Goal: Task Accomplishment & Management: Manage account settings

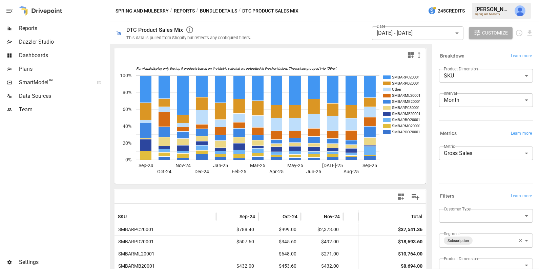
click at [457, 0] on body "Reports Dazzler Studio Dashboards Plans SmartModel ™ Data Sources Team Settings…" at bounding box center [269, 0] width 539 height 0
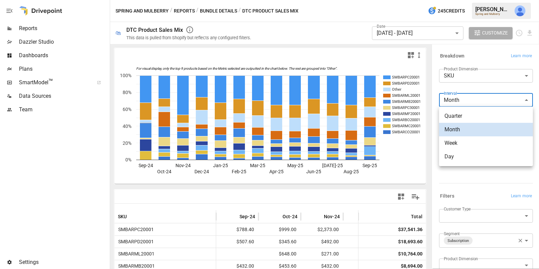
click at [456, 78] on div at bounding box center [269, 134] width 539 height 269
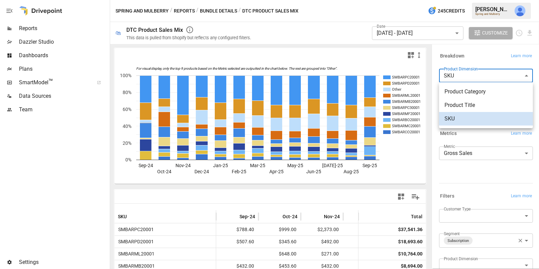
click at [456, 0] on body "Reports Dazzler Studio Dashboards Plans SmartModel ™ Data Sources Team Settings…" at bounding box center [269, 0] width 539 height 0
click at [461, 103] on span "Product Title" at bounding box center [486, 105] width 83 height 8
type input "**********"
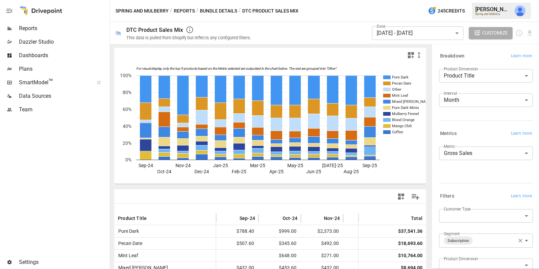
click at [59, 53] on span "Dashboards" at bounding box center [63, 56] width 89 height 8
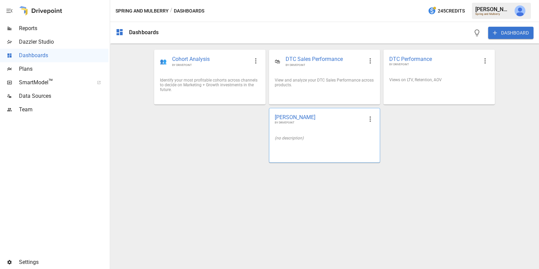
click at [327, 130] on div "[PERSON_NAME] BY DRIVEPOINT" at bounding box center [324, 119] width 110 height 22
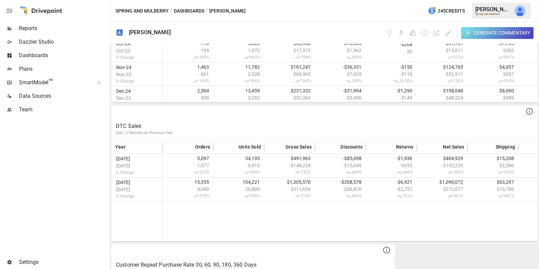
scroll to position [79, 0]
click at [448, 32] on icon "Edit dashboard" at bounding box center [449, 33] width 8 height 8
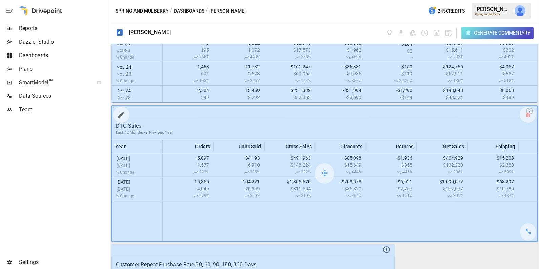
click at [123, 113] on icon "button" at bounding box center [121, 115] width 8 height 8
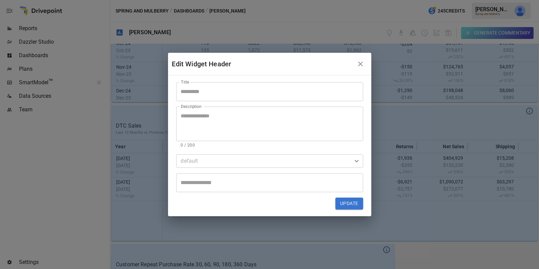
click at [210, 117] on textarea "Description" at bounding box center [270, 123] width 178 height 23
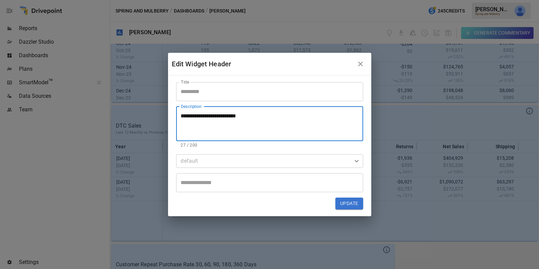
type textarea "**********"
click at [204, 92] on input "Title" at bounding box center [269, 91] width 187 height 19
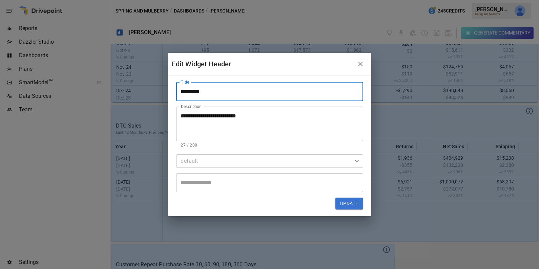
type input "*********"
click at [352, 203] on button "Update" at bounding box center [348, 204] width 27 height 12
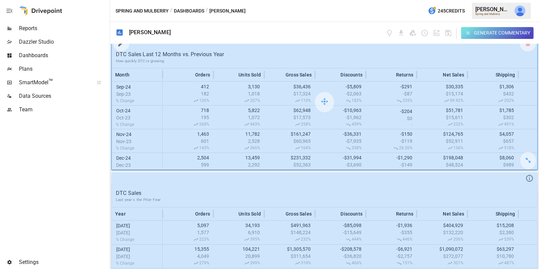
scroll to position [16, 0]
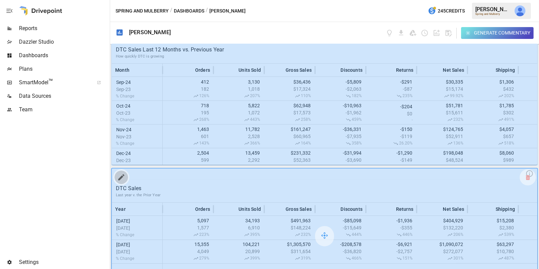
click at [121, 180] on icon "button" at bounding box center [121, 177] width 8 height 8
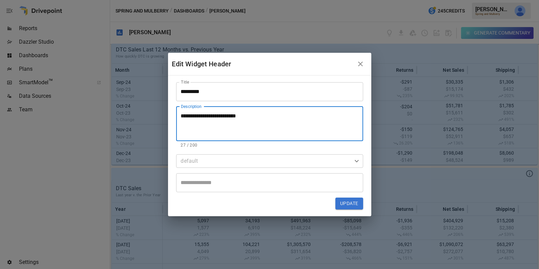
click at [222, 119] on textarea "**********" at bounding box center [270, 123] width 178 height 23
click at [222, 90] on input "*********" at bounding box center [269, 91] width 187 height 19
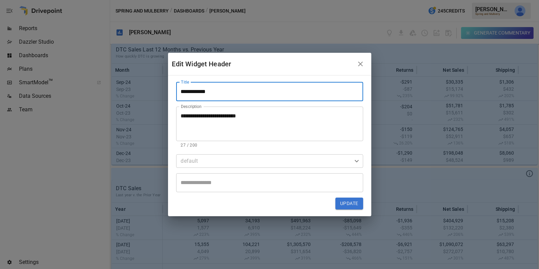
paste input "**********"
type input "**********"
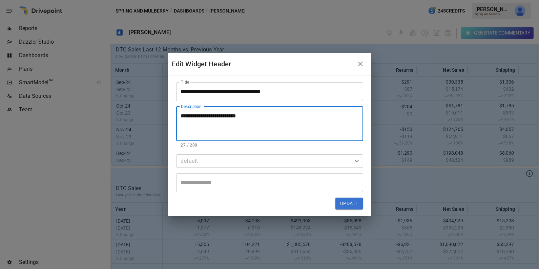
drag, startPoint x: 254, startPoint y: 120, endPoint x: 156, endPoint y: 116, distance: 98.4
click at [156, 116] on div "**********" at bounding box center [269, 134] width 539 height 269
type textarea "**********"
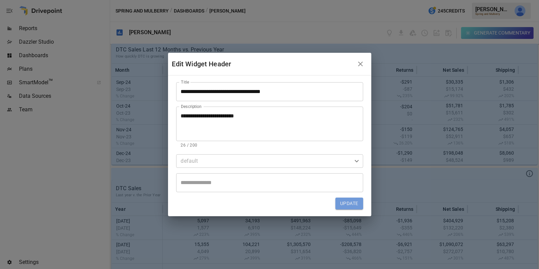
click at [345, 205] on button "Update" at bounding box center [348, 204] width 27 height 12
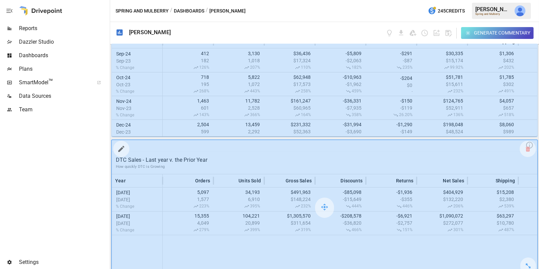
scroll to position [53, 0]
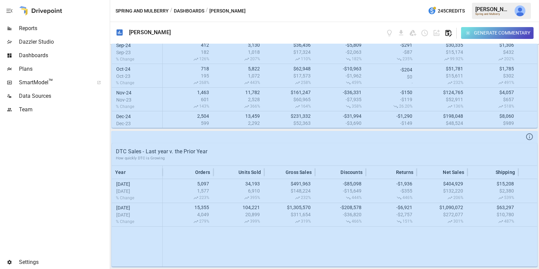
click at [449, 33] on icon "button" at bounding box center [449, 33] width 8 height 8
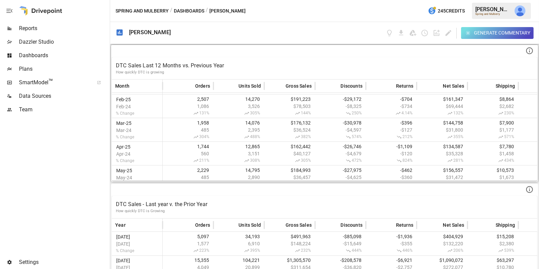
scroll to position [197, 0]
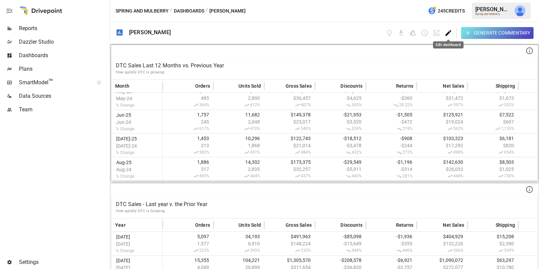
click at [447, 34] on icon "Edit dashboard" at bounding box center [449, 33] width 6 height 6
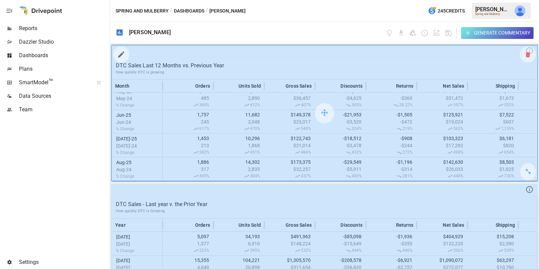
click at [527, 55] on icon at bounding box center [528, 55] width 4 height 0
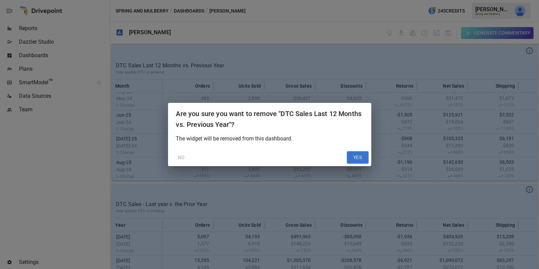
click at [355, 155] on button "YES" at bounding box center [358, 157] width 22 height 12
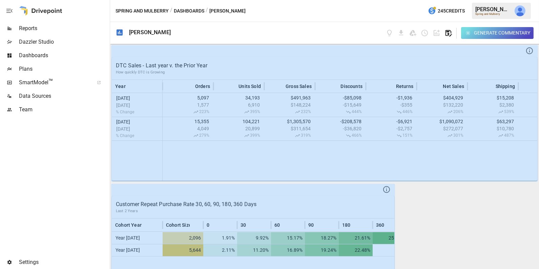
click at [451, 33] on icon "button" at bounding box center [449, 33] width 6 height 6
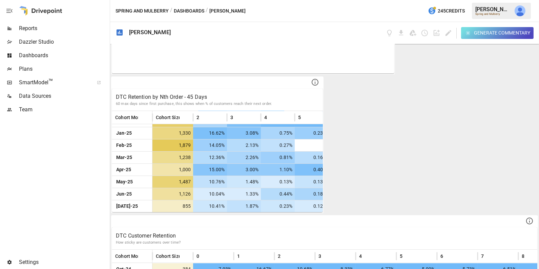
scroll to position [203, 0]
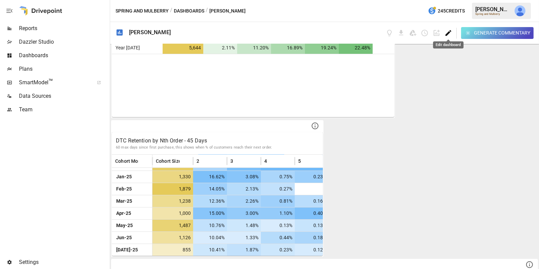
click at [449, 33] on icon "Edit dashboard" at bounding box center [449, 33] width 8 height 8
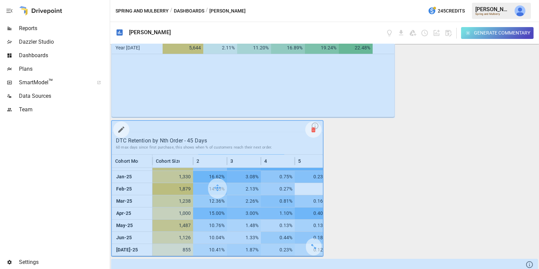
click at [313, 130] on icon at bounding box center [313, 130] width 4 height 0
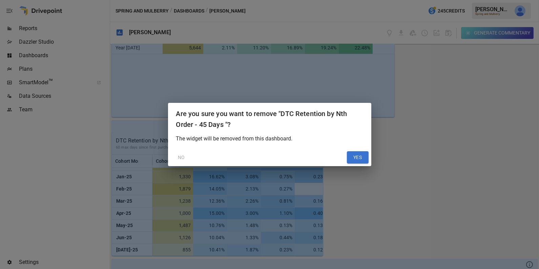
click at [366, 154] on button "YES" at bounding box center [358, 157] width 22 height 12
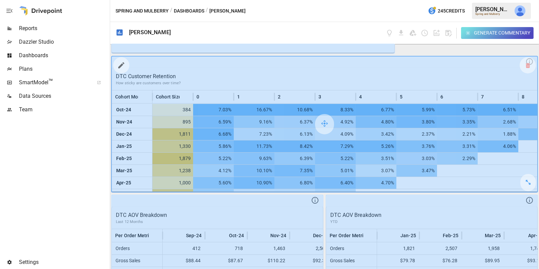
scroll to position [279, 0]
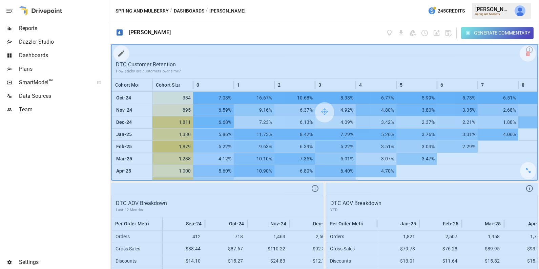
click at [121, 54] on icon "button" at bounding box center [121, 53] width 8 height 8
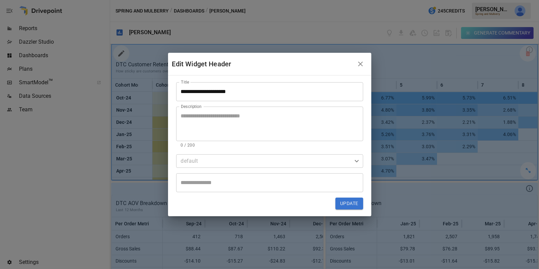
type textarea "**********"
click at [361, 63] on icon "button" at bounding box center [360, 64] width 5 height 5
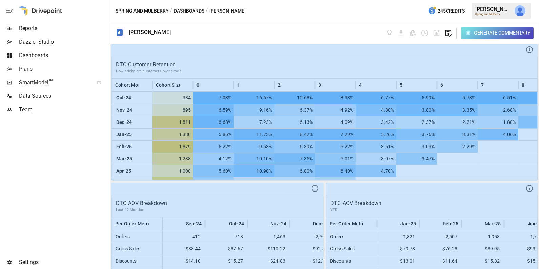
click at [449, 30] on icon "button" at bounding box center [449, 33] width 8 height 8
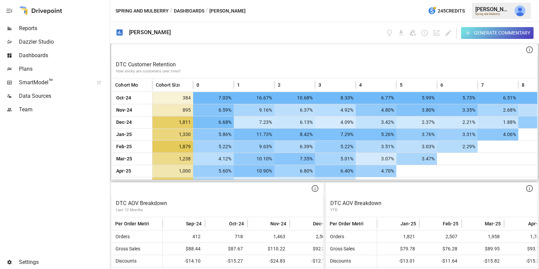
click at [355, 88] on div at bounding box center [355, 85] width 3 height 13
click at [297, 69] on p "How sticky are customers over time?" at bounding box center [324, 71] width 417 height 5
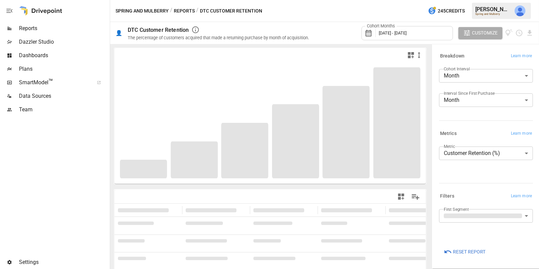
click at [467, 0] on body "**********" at bounding box center [269, 0] width 539 height 0
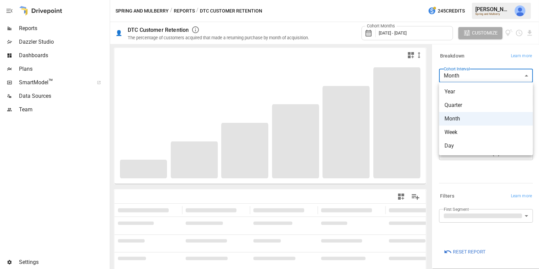
click at [465, 95] on span "Year" at bounding box center [486, 92] width 83 height 8
type input "****"
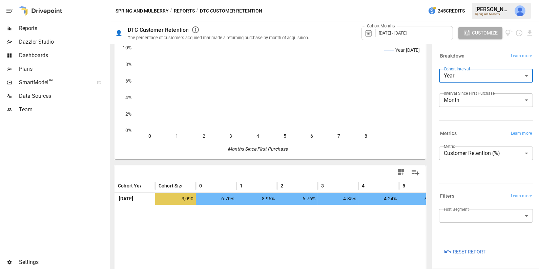
scroll to position [25, 0]
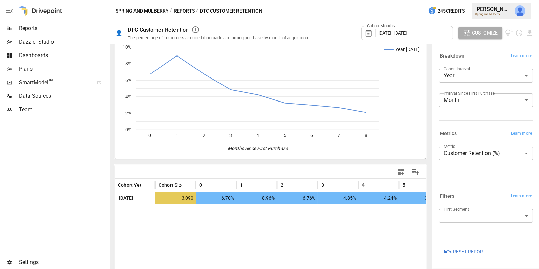
click at [423, 36] on div "Cohort Months [DATE] - [DATE]" at bounding box center [407, 33] width 91 height 14
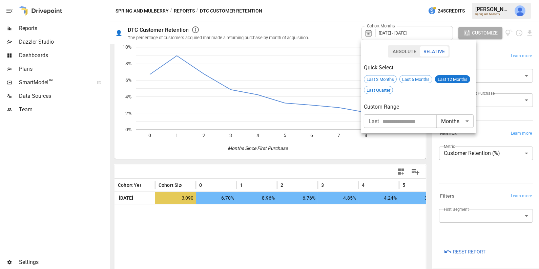
click at [364, 157] on div at bounding box center [269, 134] width 539 height 269
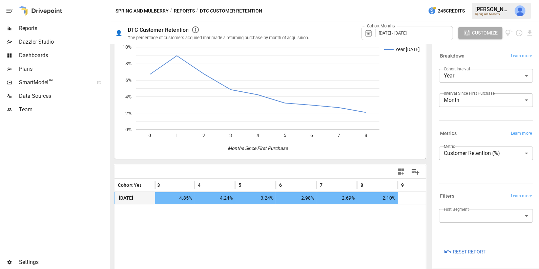
scroll to position [0, 0]
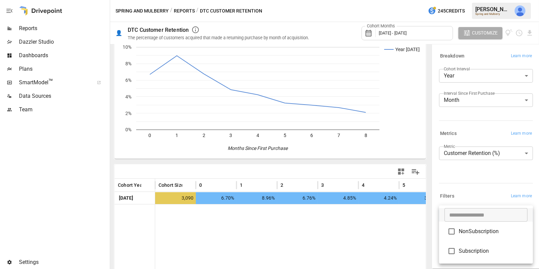
click at [478, 0] on body "**********" at bounding box center [269, 0] width 539 height 0
click at [474, 233] on span "NonSubscription" at bounding box center [493, 232] width 69 height 8
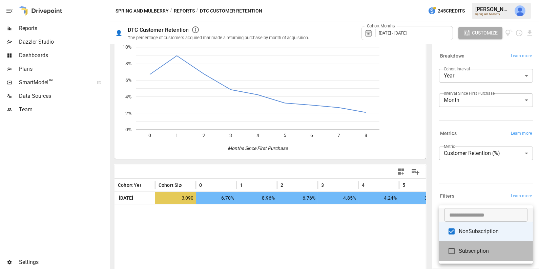
click at [473, 252] on span "Subscription" at bounding box center [493, 251] width 69 height 8
type input "**********"
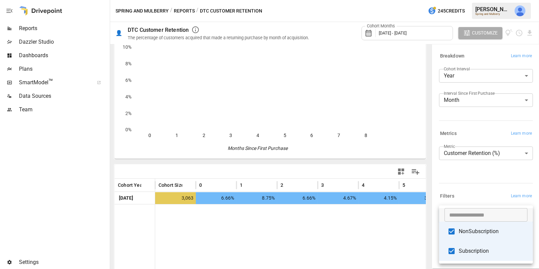
scroll to position [25, 0]
click at [473, 186] on div at bounding box center [269, 134] width 539 height 269
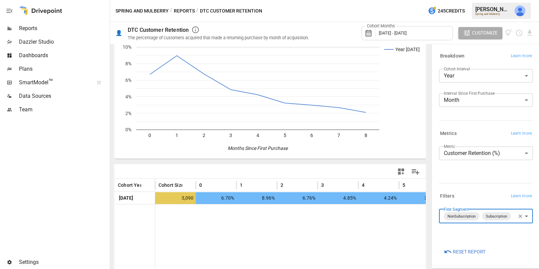
click at [398, 170] on icon "button" at bounding box center [401, 172] width 6 height 6
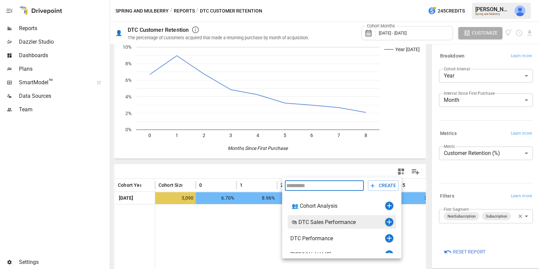
scroll to position [8, 0]
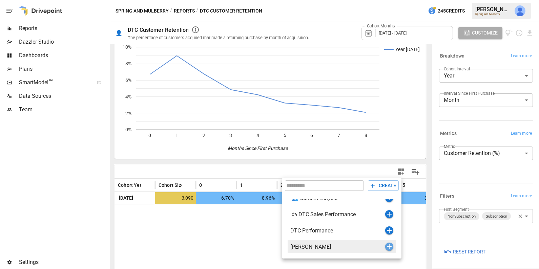
click at [387, 246] on icon "button" at bounding box center [389, 247] width 5 height 5
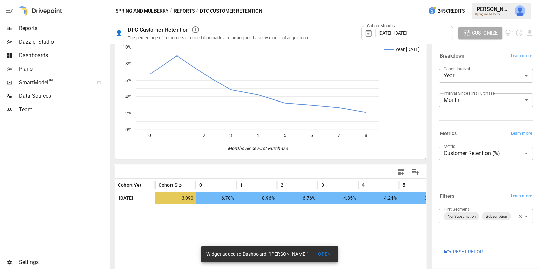
click at [54, 56] on span "Dashboards" at bounding box center [63, 56] width 89 height 8
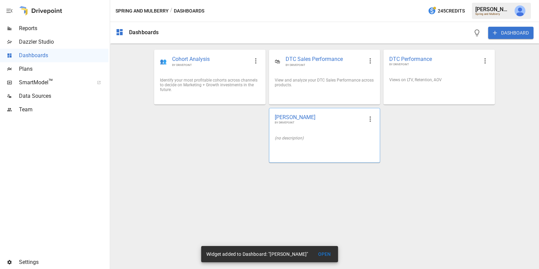
click at [285, 134] on div "(no description)" at bounding box center [324, 138] width 110 height 16
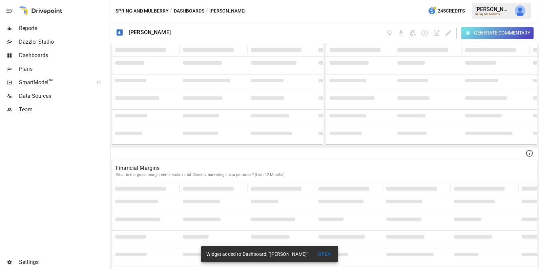
scroll to position [1627, 0]
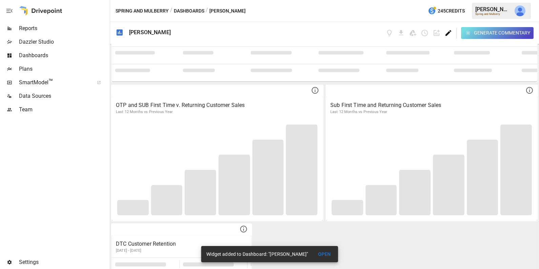
click at [450, 32] on icon "Edit dashboard" at bounding box center [449, 33] width 8 height 8
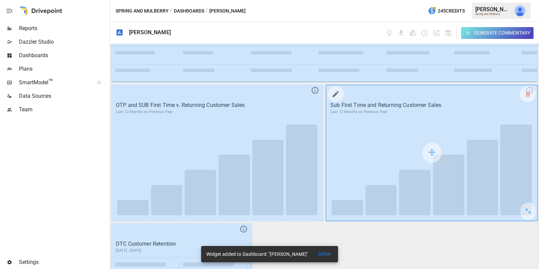
scroll to position [1716, 0]
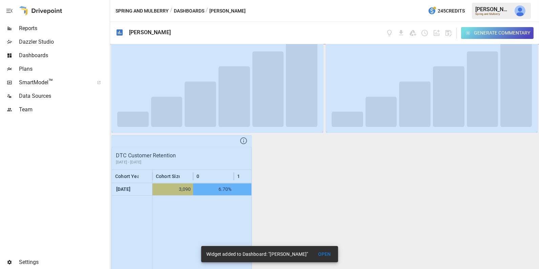
click at [329, 254] on button "OPEN" at bounding box center [325, 254] width 22 height 13
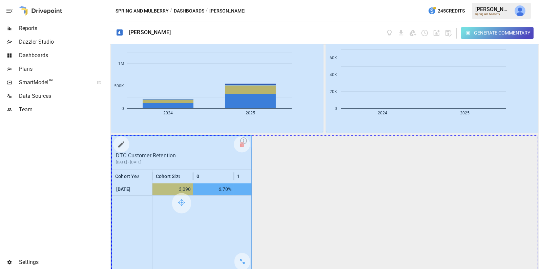
drag, startPoint x: 271, startPoint y: 258, endPoint x: 487, endPoint y: 232, distance: 217.7
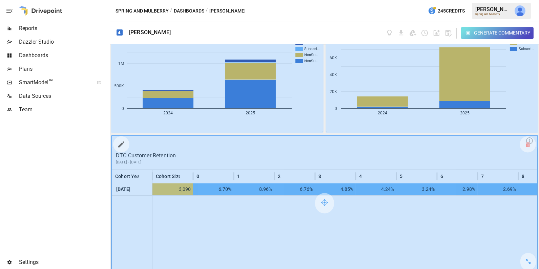
click at [123, 142] on icon "button" at bounding box center [121, 145] width 8 height 8
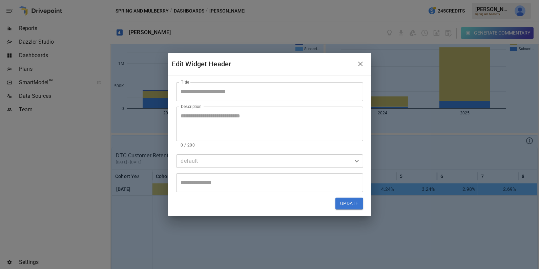
click at [221, 87] on input "Title" at bounding box center [269, 91] width 187 height 19
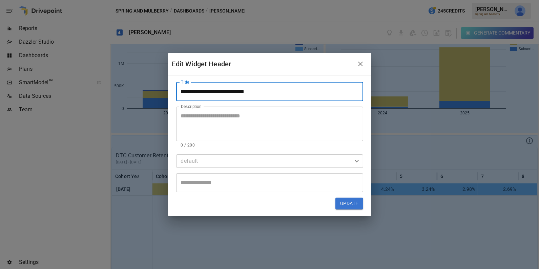
type input "**********"
click at [347, 203] on button "Update" at bounding box center [348, 204] width 27 height 12
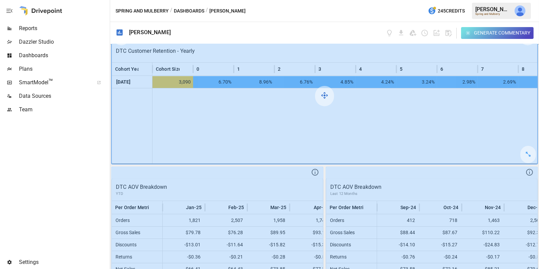
scroll to position [295, 0]
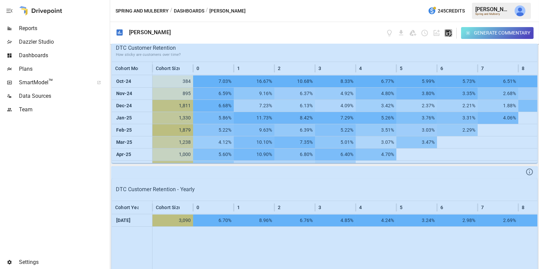
click at [448, 35] on icon "button" at bounding box center [449, 33] width 6 height 6
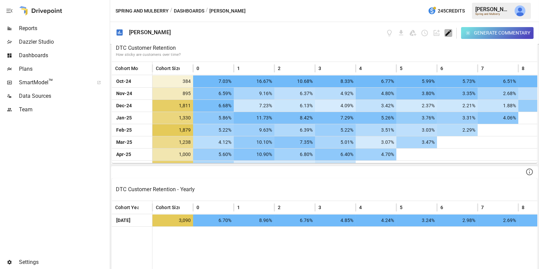
click at [447, 35] on icon "Edit dashboard" at bounding box center [449, 33] width 6 height 6
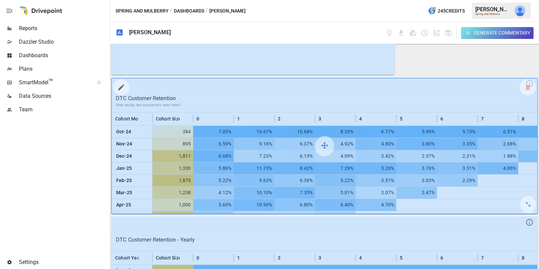
scroll to position [244, 0]
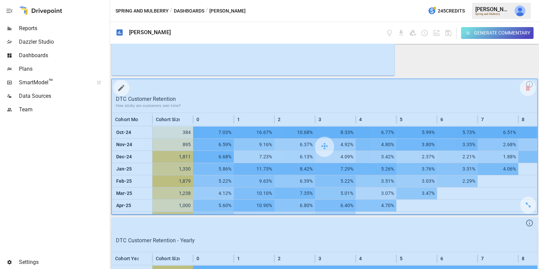
click at [119, 88] on icon "button" at bounding box center [121, 88] width 8 height 8
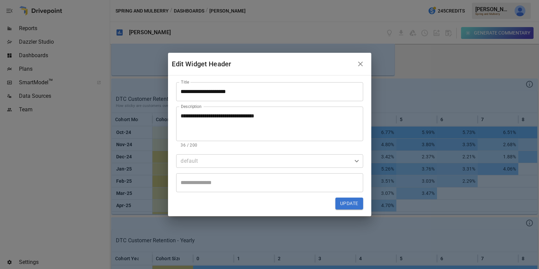
click at [211, 115] on textarea "**********" at bounding box center [270, 123] width 178 height 23
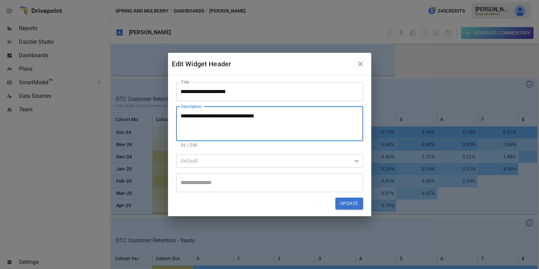
click at [211, 115] on textarea "**********" at bounding box center [270, 123] width 178 height 23
click at [345, 203] on button "Update" at bounding box center [348, 204] width 27 height 12
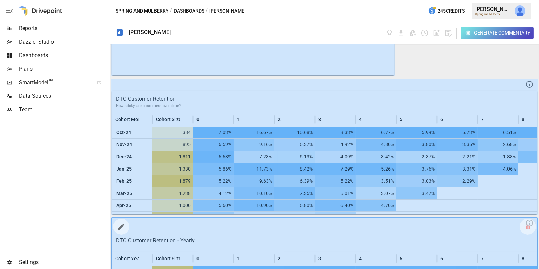
click at [122, 225] on icon "button" at bounding box center [121, 227] width 6 height 6
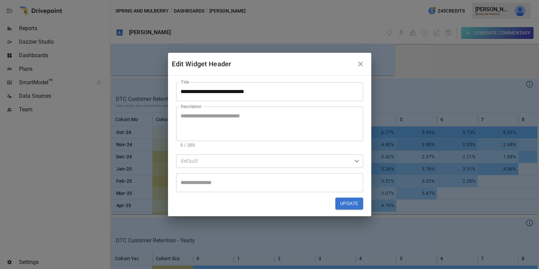
click at [208, 124] on textarea "Description" at bounding box center [270, 123] width 178 height 23
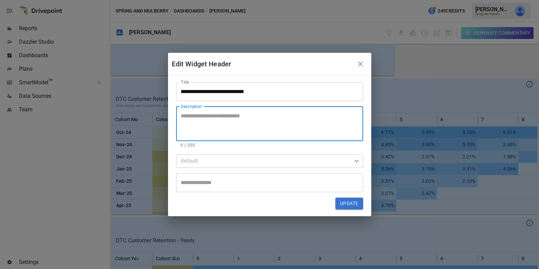
paste textarea "**********"
type textarea "**********"
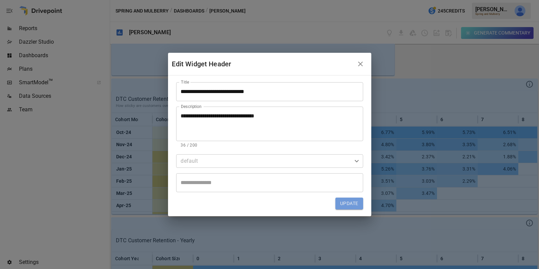
click at [353, 205] on button "Update" at bounding box center [348, 204] width 27 height 12
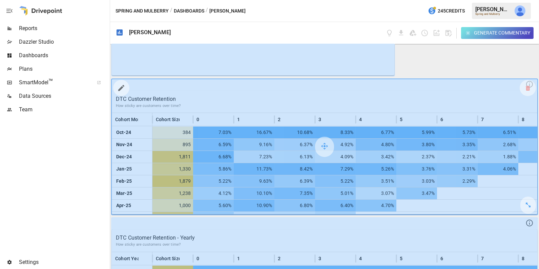
scroll to position [246, 0]
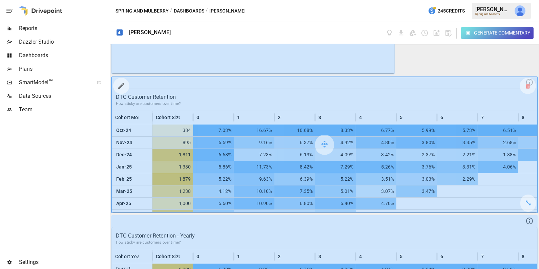
click at [125, 86] on icon "button" at bounding box center [121, 86] width 8 height 8
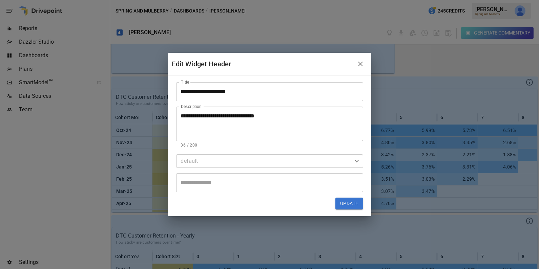
click at [261, 92] on input "**********" at bounding box center [269, 91] width 187 height 19
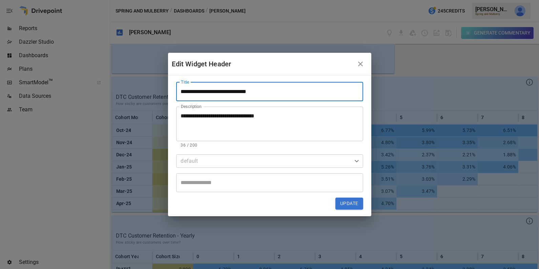
type input "**********"
click at [344, 207] on button "Update" at bounding box center [348, 204] width 27 height 12
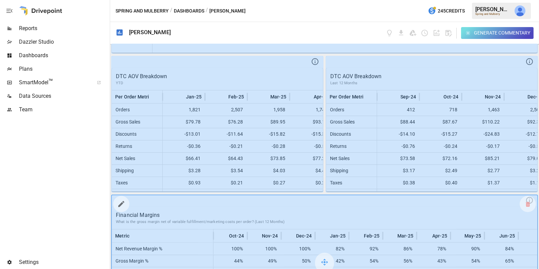
scroll to position [539, 0]
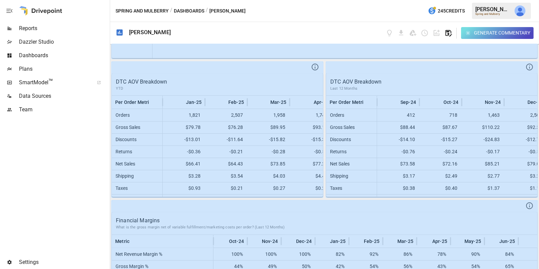
click at [447, 33] on icon "button" at bounding box center [449, 33] width 8 height 8
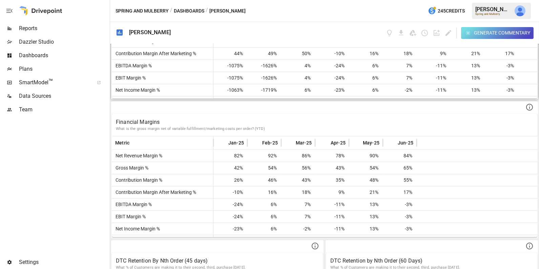
scroll to position [779, 0]
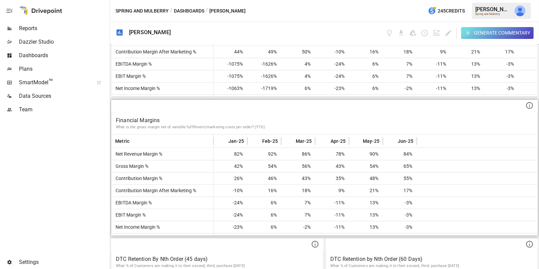
click at [254, 125] on p "What is the gross margin net of variable fulfillment/marketing costs per order?…" at bounding box center [324, 127] width 417 height 5
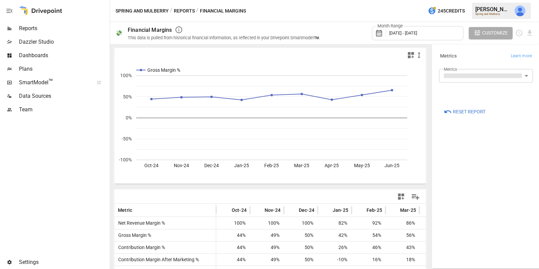
click at [62, 55] on span "Dashboards" at bounding box center [63, 56] width 89 height 8
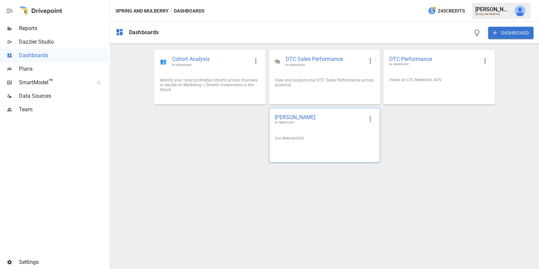
click at [339, 134] on div "(no description)" at bounding box center [324, 138] width 110 height 16
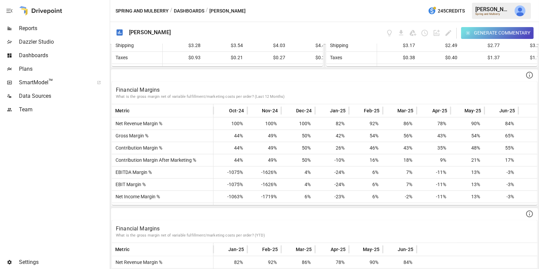
scroll to position [669, 0]
click at [448, 33] on icon "Edit dashboard" at bounding box center [449, 33] width 6 height 6
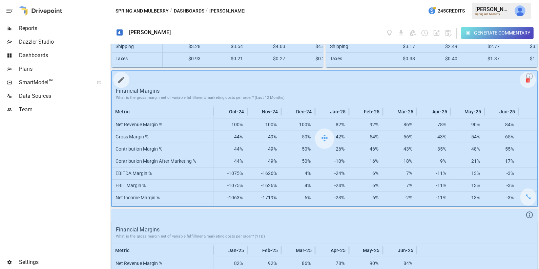
click at [530, 80] on icon at bounding box center [528, 80] width 4 height 0
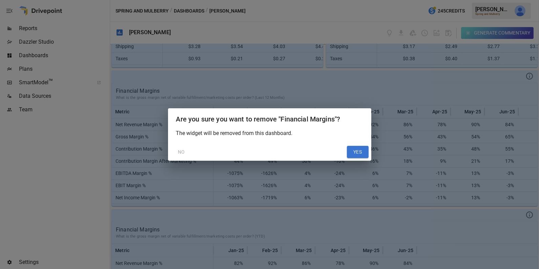
click at [180, 151] on button "NO" at bounding box center [182, 152] width 22 height 12
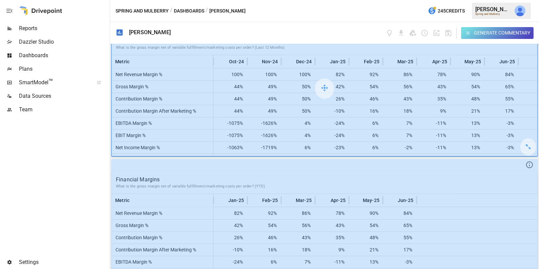
scroll to position [748, 0]
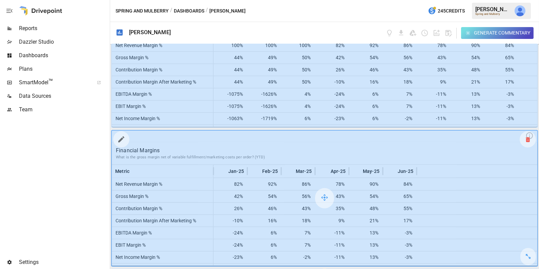
click at [528, 140] on icon at bounding box center [528, 140] width 4 height 0
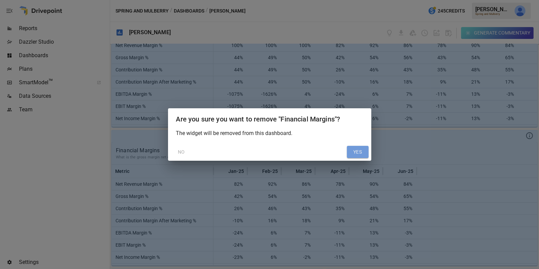
click at [361, 154] on button "YES" at bounding box center [358, 152] width 22 height 12
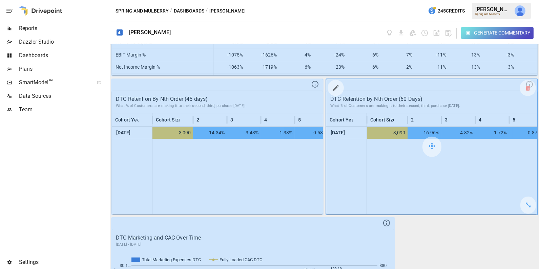
scroll to position [802, 0]
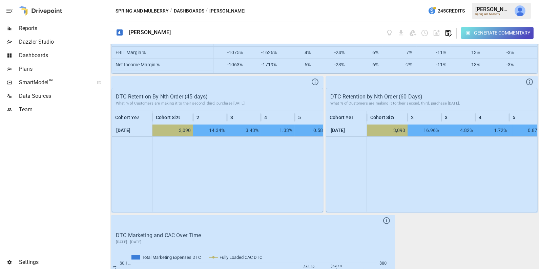
click at [448, 34] on icon "button" at bounding box center [449, 33] width 6 height 6
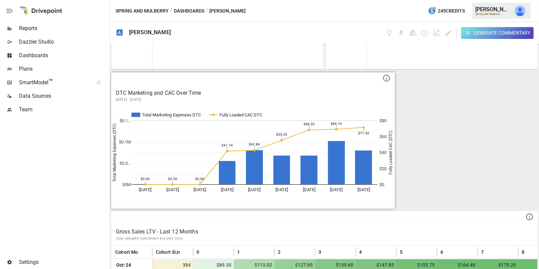
scroll to position [946, 0]
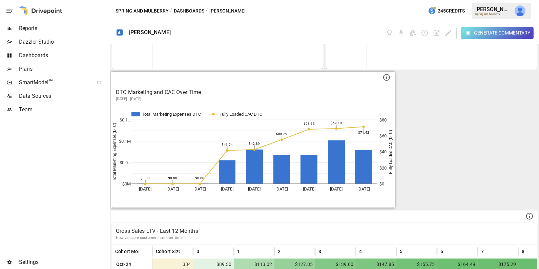
click at [246, 117] on icon "Total Marketing Expenses DTC Fully Loaded CAC DTC [DATE] Nov [DATE] Jan [DATE] …" at bounding box center [253, 157] width 283 height 102
click at [242, 97] on p "[DATE] - [DATE]" at bounding box center [253, 99] width 274 height 5
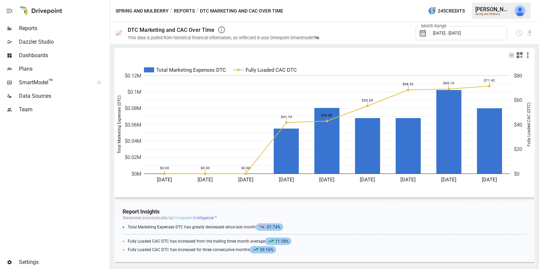
click at [38, 56] on span "Dashboards" at bounding box center [63, 56] width 89 height 8
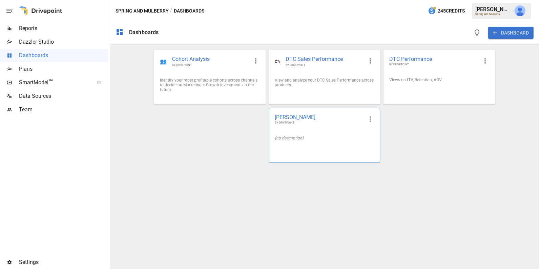
click at [308, 137] on div "(no description)" at bounding box center [325, 138] width 100 height 5
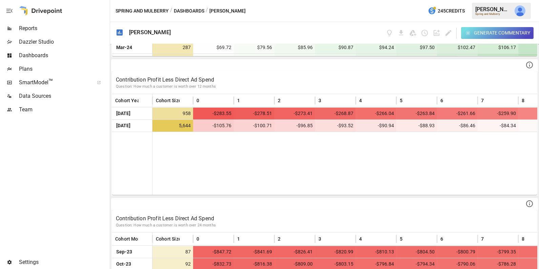
scroll to position [1376, 0]
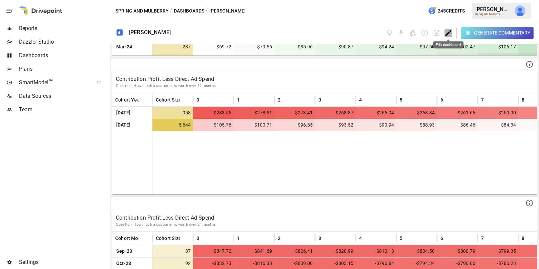
click at [447, 34] on icon "Edit dashboard" at bounding box center [449, 33] width 6 height 6
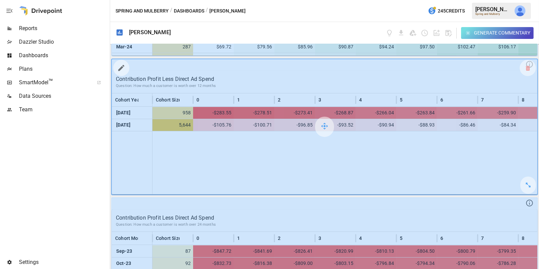
click at [121, 67] on icon "button" at bounding box center [121, 68] width 8 height 8
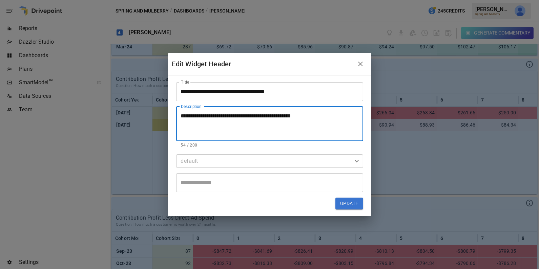
drag, startPoint x: 328, startPoint y: 117, endPoint x: 295, endPoint y: 116, distance: 32.2
click at [295, 116] on textarea "**********" at bounding box center [270, 123] width 178 height 23
drag, startPoint x: 206, startPoint y: 116, endPoint x: 142, endPoint y: 111, distance: 63.9
click at [142, 111] on div "**********" at bounding box center [269, 134] width 539 height 269
drag, startPoint x: 289, startPoint y: 115, endPoint x: 260, endPoint y: 119, distance: 30.1
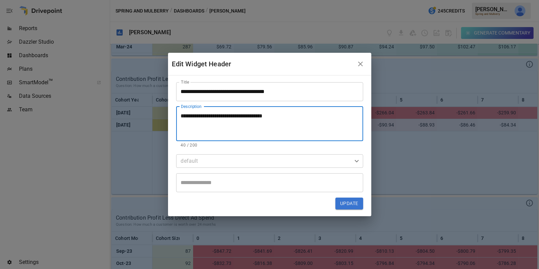
click at [260, 119] on textarea "**********" at bounding box center [270, 123] width 178 height 23
type textarea "**********"
drag, startPoint x: 351, startPoint y: 204, endPoint x: 348, endPoint y: 201, distance: 4.6
click at [351, 204] on button "Update" at bounding box center [348, 204] width 27 height 12
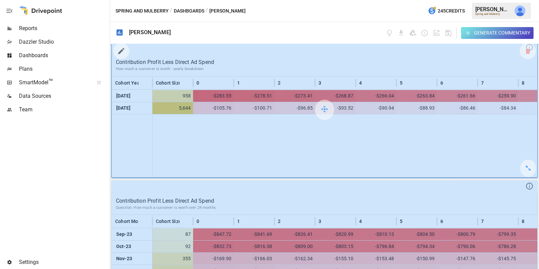
scroll to position [1405, 0]
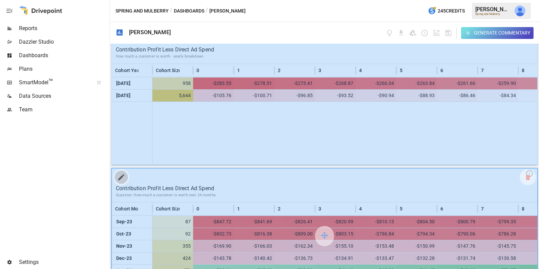
click at [121, 175] on icon "button" at bounding box center [121, 177] width 6 height 6
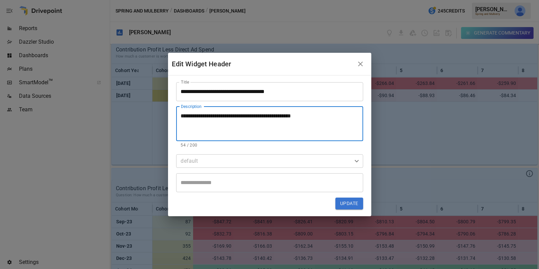
drag, startPoint x: 207, startPoint y: 115, endPoint x: 156, endPoint y: 116, distance: 51.2
click at [156, 116] on div "**********" at bounding box center [269, 134] width 539 height 269
type textarea "**********"
click at [353, 205] on button "Update" at bounding box center [348, 204] width 27 height 12
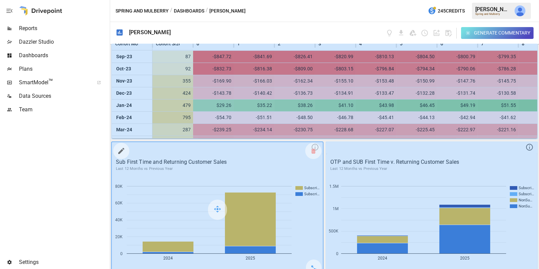
scroll to position [1577, 0]
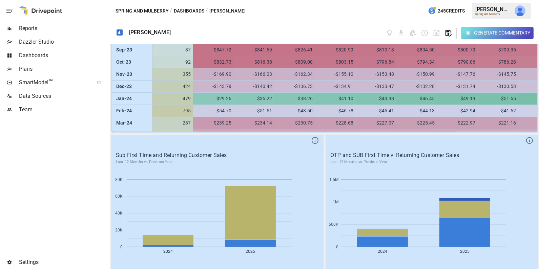
click at [446, 34] on icon "button" at bounding box center [449, 33] width 6 height 6
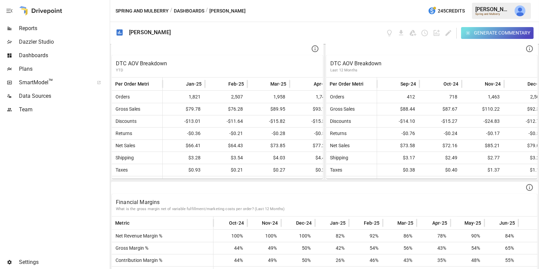
scroll to position [548, 0]
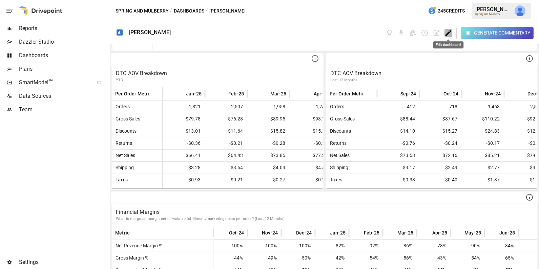
click at [445, 34] on icon "Edit dashboard" at bounding box center [449, 33] width 8 height 8
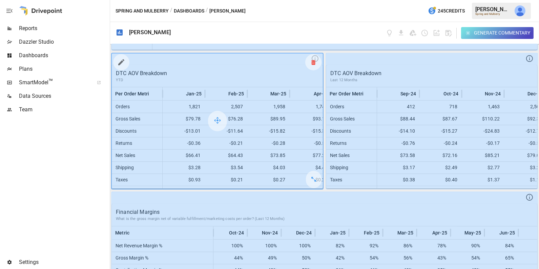
click at [313, 62] on icon at bounding box center [313, 62] width 4 height 0
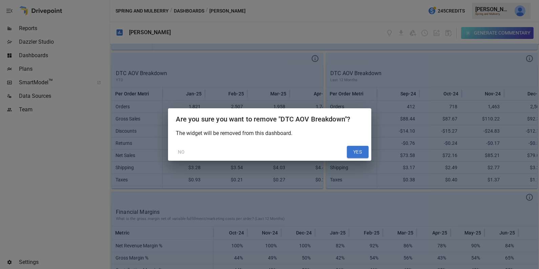
click at [361, 151] on button "YES" at bounding box center [358, 152] width 22 height 12
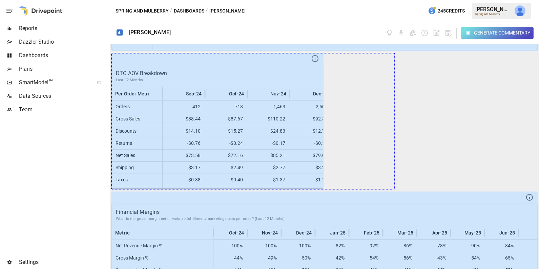
drag, startPoint x: 312, startPoint y: 182, endPoint x: 428, endPoint y: 177, distance: 116.3
click at [428, 177] on div "DTC Sales - Last year v. the Prior Year How quickly DTC is Growing Year Orders …" at bounding box center [324, 156] width 429 height 225
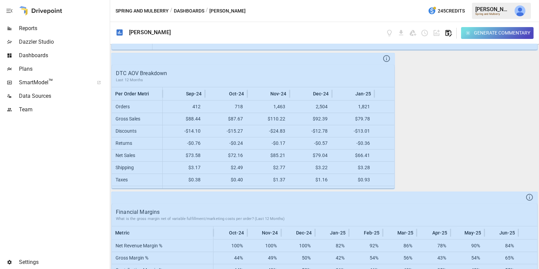
click at [449, 35] on icon "button" at bounding box center [449, 33] width 8 height 8
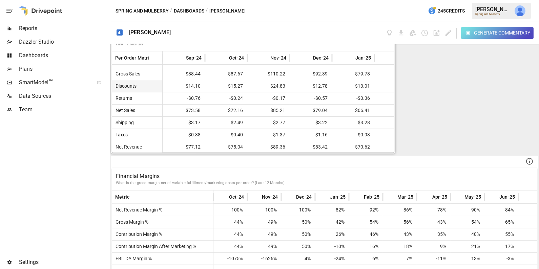
scroll to position [532, 0]
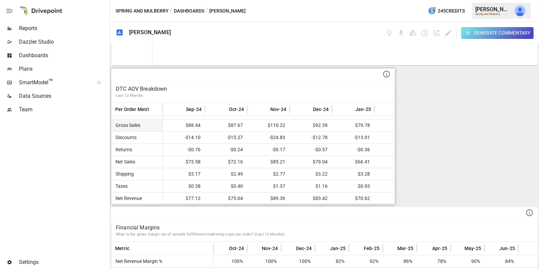
click at [294, 126] on span "$92.39" at bounding box center [311, 126] width 36 height 12
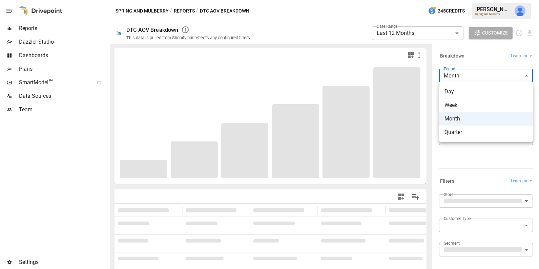
click at [473, 0] on body "**********" at bounding box center [269, 0] width 539 height 0
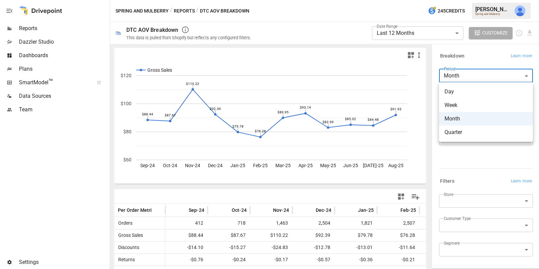
click at [44, 56] on div at bounding box center [269, 134] width 539 height 269
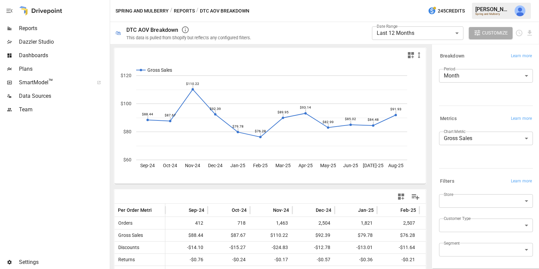
click at [53, 57] on span "Dashboards" at bounding box center [63, 56] width 89 height 8
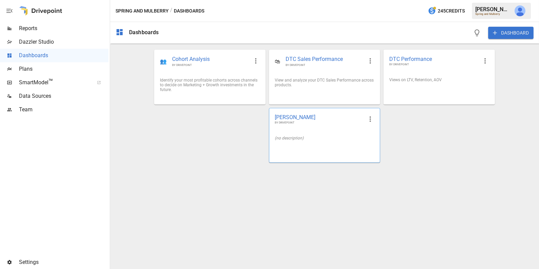
click at [300, 114] on span "[PERSON_NAME]" at bounding box center [319, 117] width 89 height 7
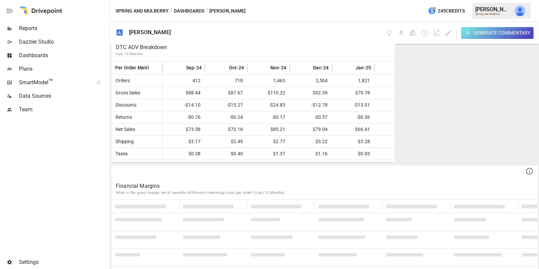
scroll to position [574, 0]
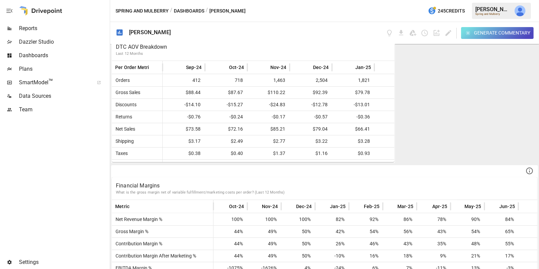
click at [460, 124] on div "DTC Sales - Last year v. the Prior Year How quickly DTC is Growing Year Orders …" at bounding box center [324, 156] width 429 height 225
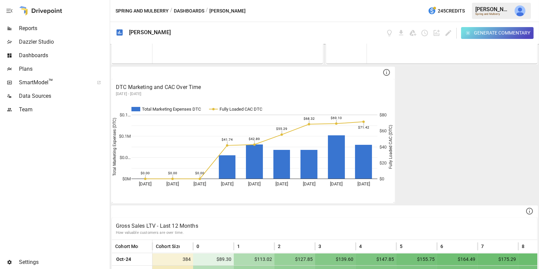
scroll to position [950, 0]
